Goal: Complete application form

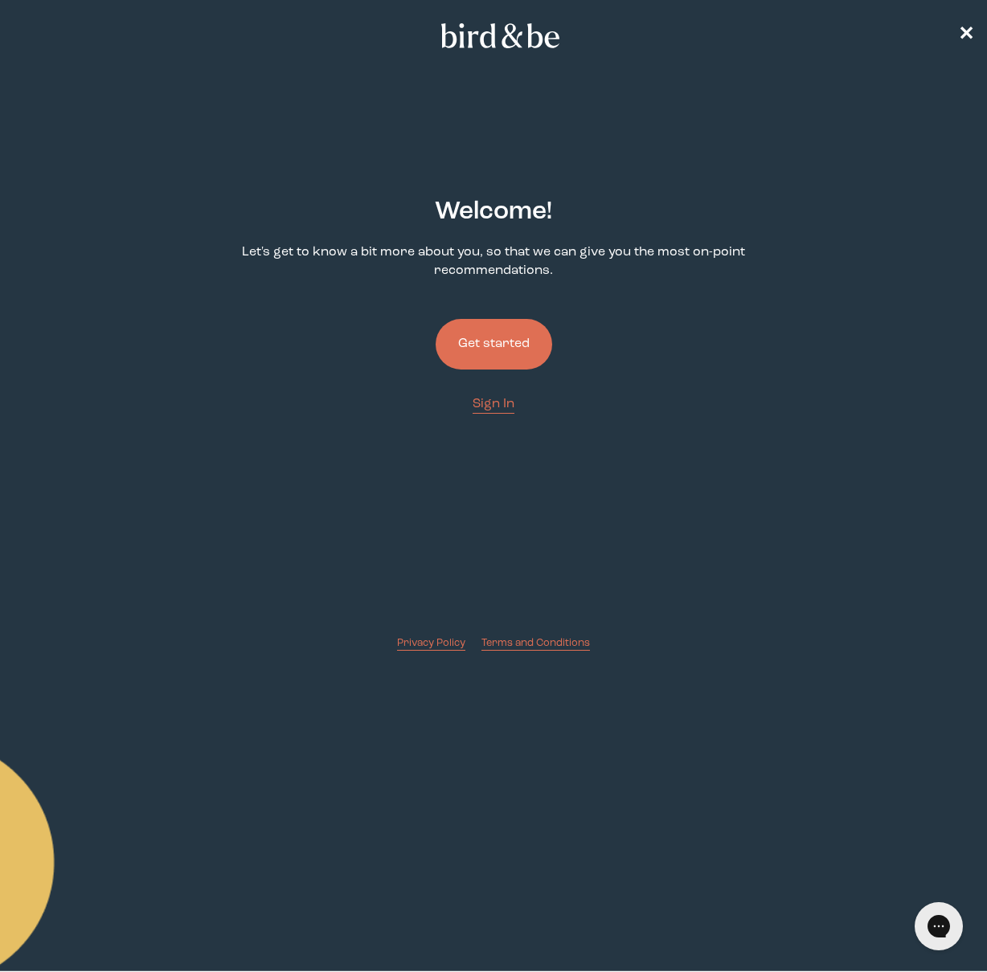
click at [523, 341] on button "Get started" at bounding box center [494, 344] width 117 height 51
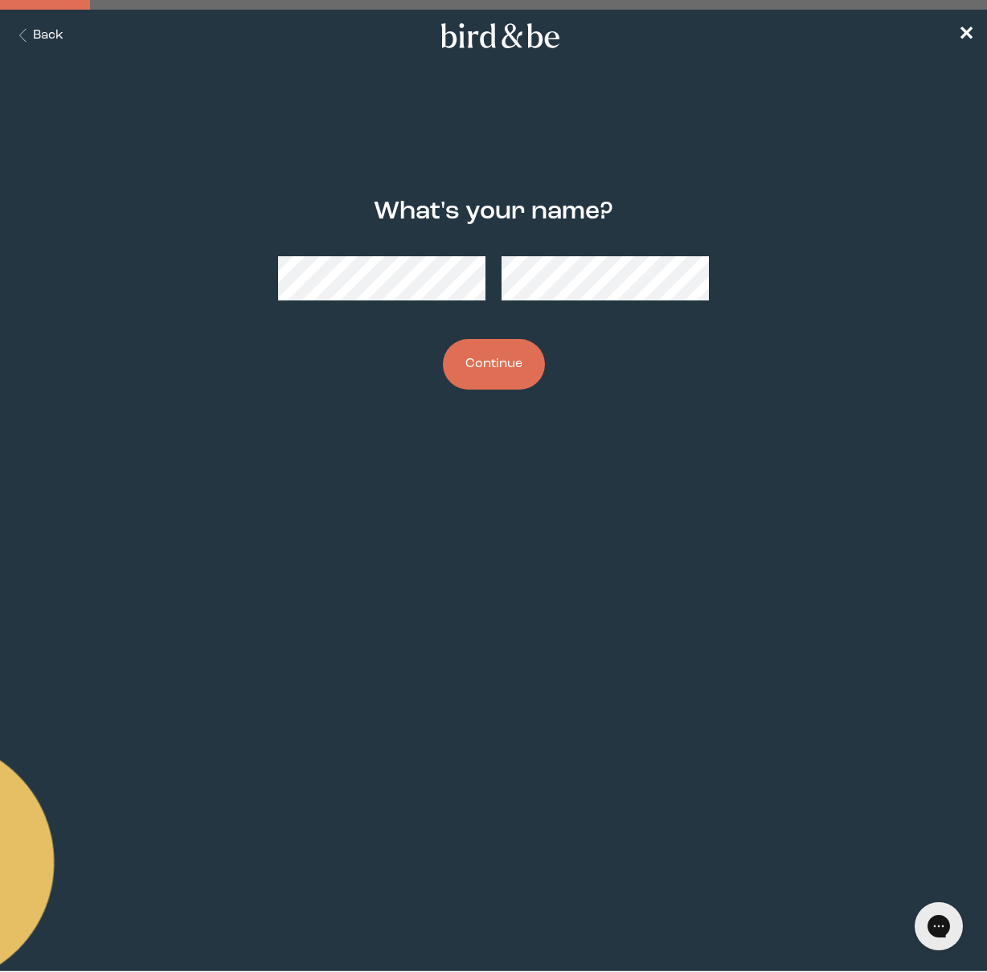
click at [496, 366] on button "Continue" at bounding box center [494, 364] width 102 height 51
click at [496, 372] on button "Continue" at bounding box center [494, 364] width 102 height 51
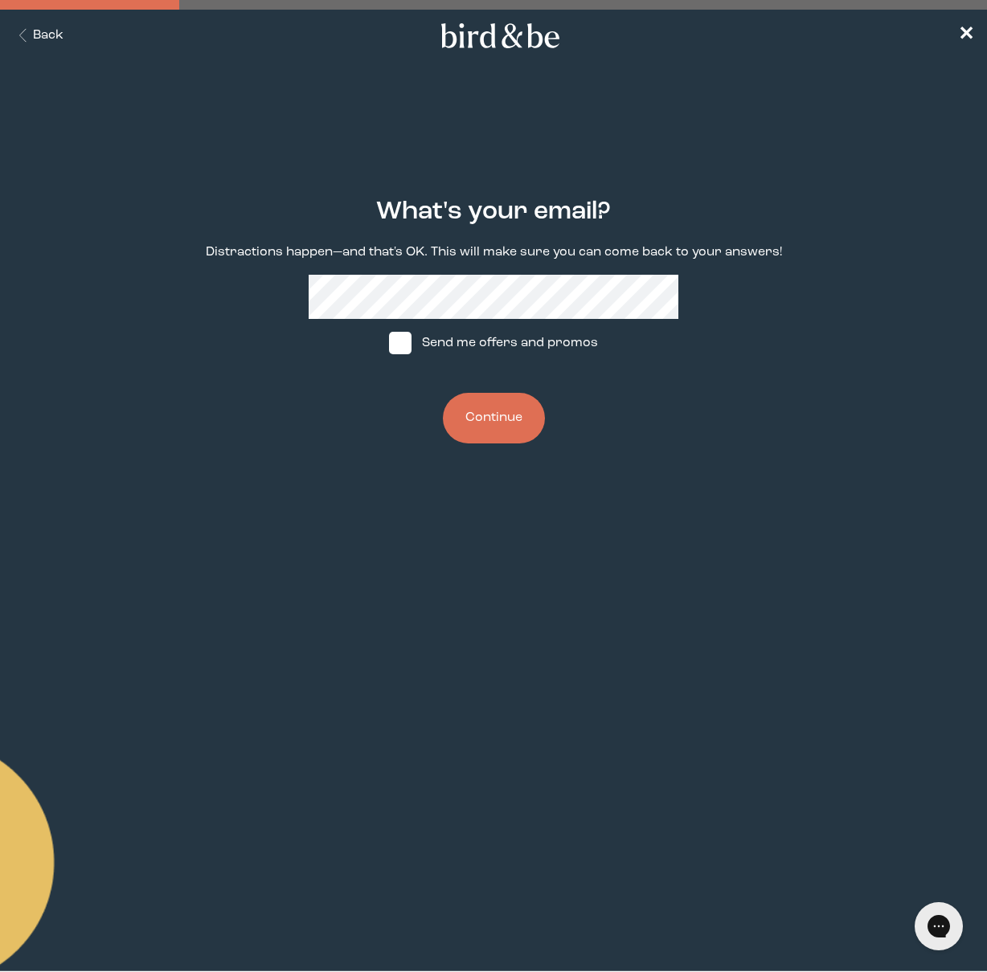
drag, startPoint x: 63, startPoint y: 48, endPoint x: 53, endPoint y: 43, distance: 10.8
click at [58, 46] on nav "Back ✕" at bounding box center [493, 35] width 987 height 51
click at [47, 38] on button "Back" at bounding box center [38, 36] width 51 height 18
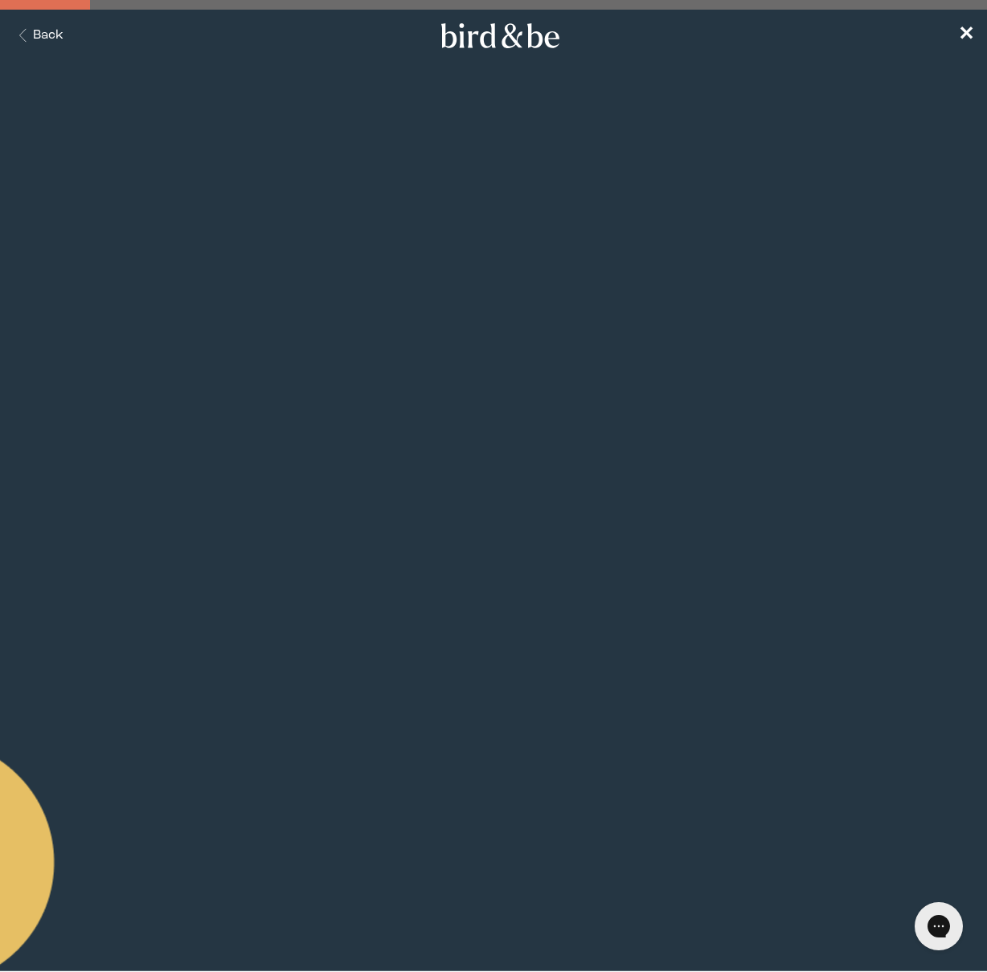
click at [47, 38] on button "Back" at bounding box center [38, 36] width 51 height 18
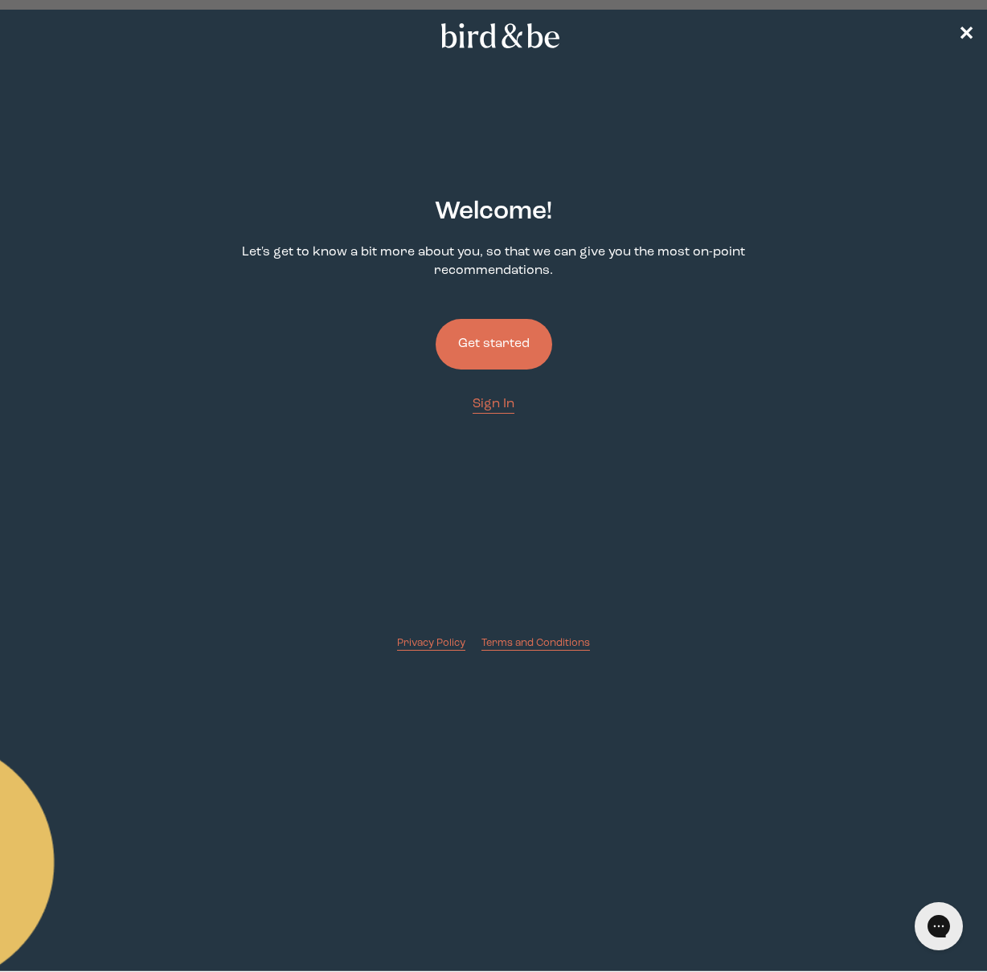
click at [47, 38] on nav "✕" at bounding box center [493, 35] width 987 height 51
